Goal: Browse casually

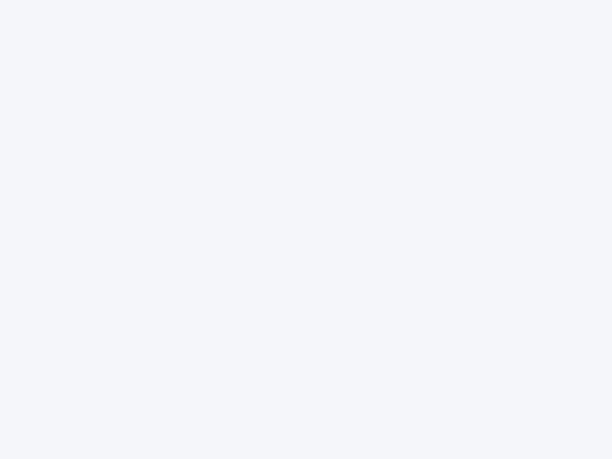
click at [306, 230] on div at bounding box center [306, 229] width 612 height 459
